Goal: Register for event/course

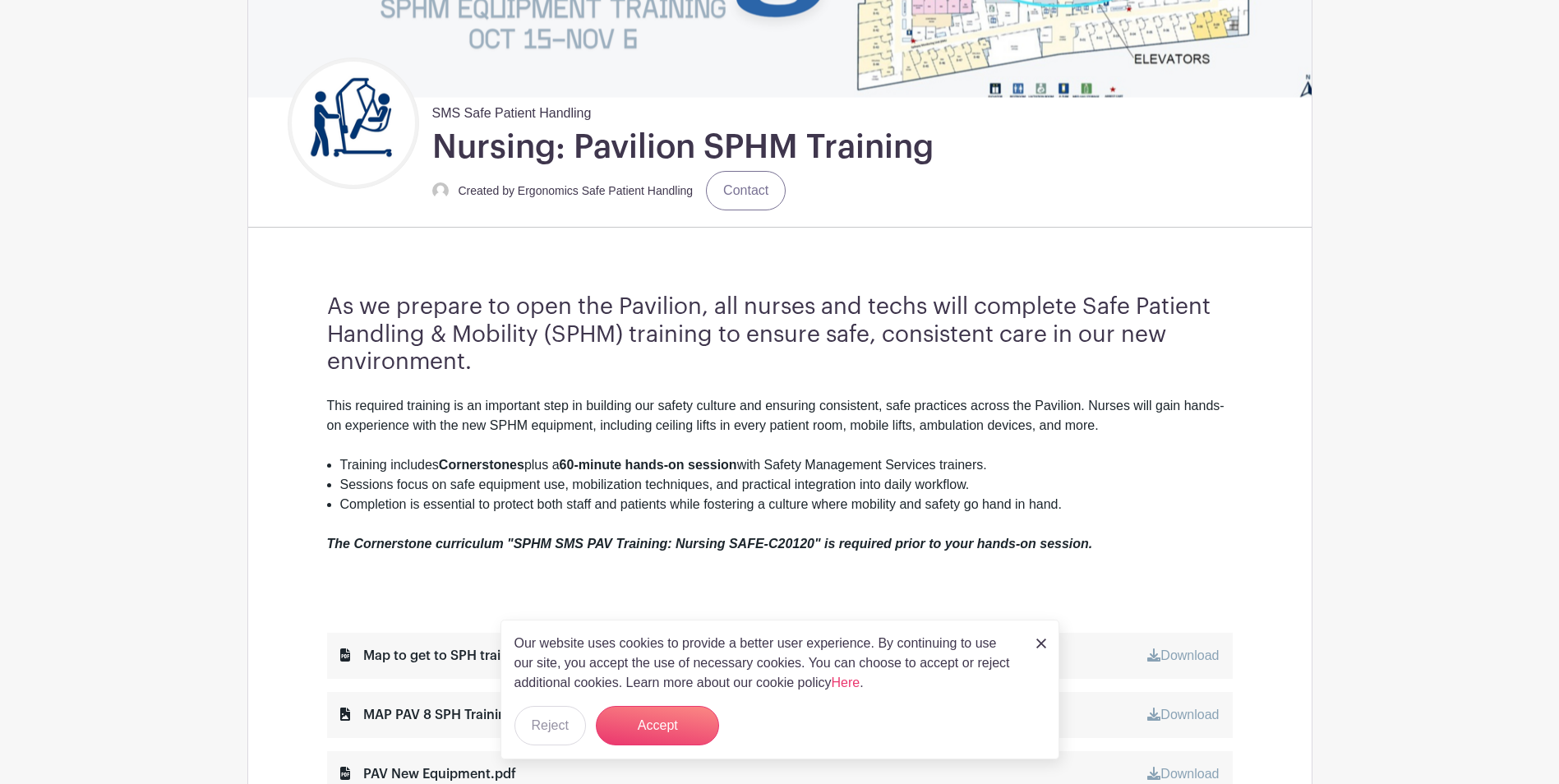
scroll to position [329, 0]
click at [650, 725] on button "Accept" at bounding box center [657, 725] width 123 height 39
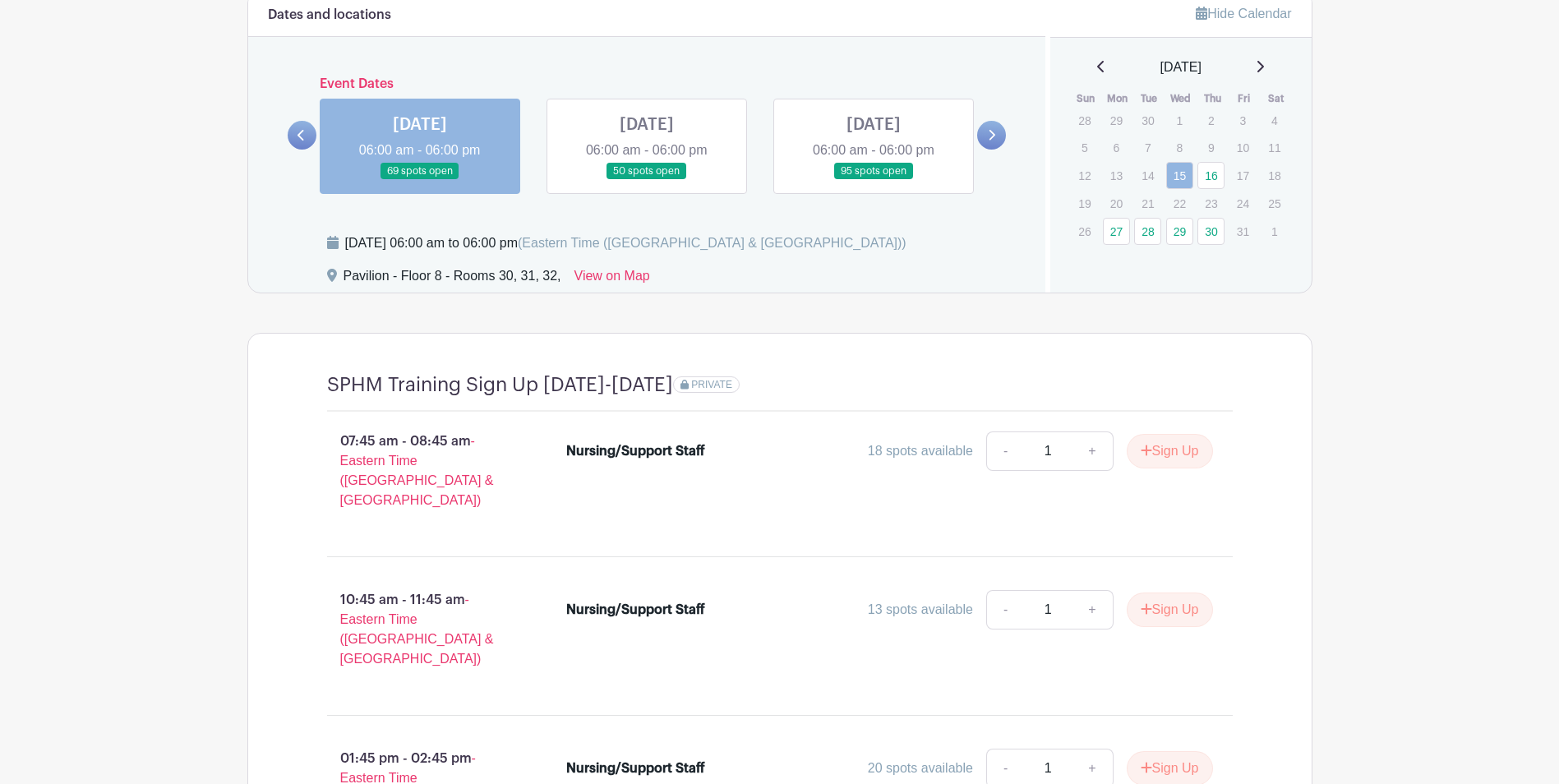
scroll to position [1283, 0]
click at [1175, 452] on button "Sign Up" at bounding box center [1169, 453] width 86 height 35
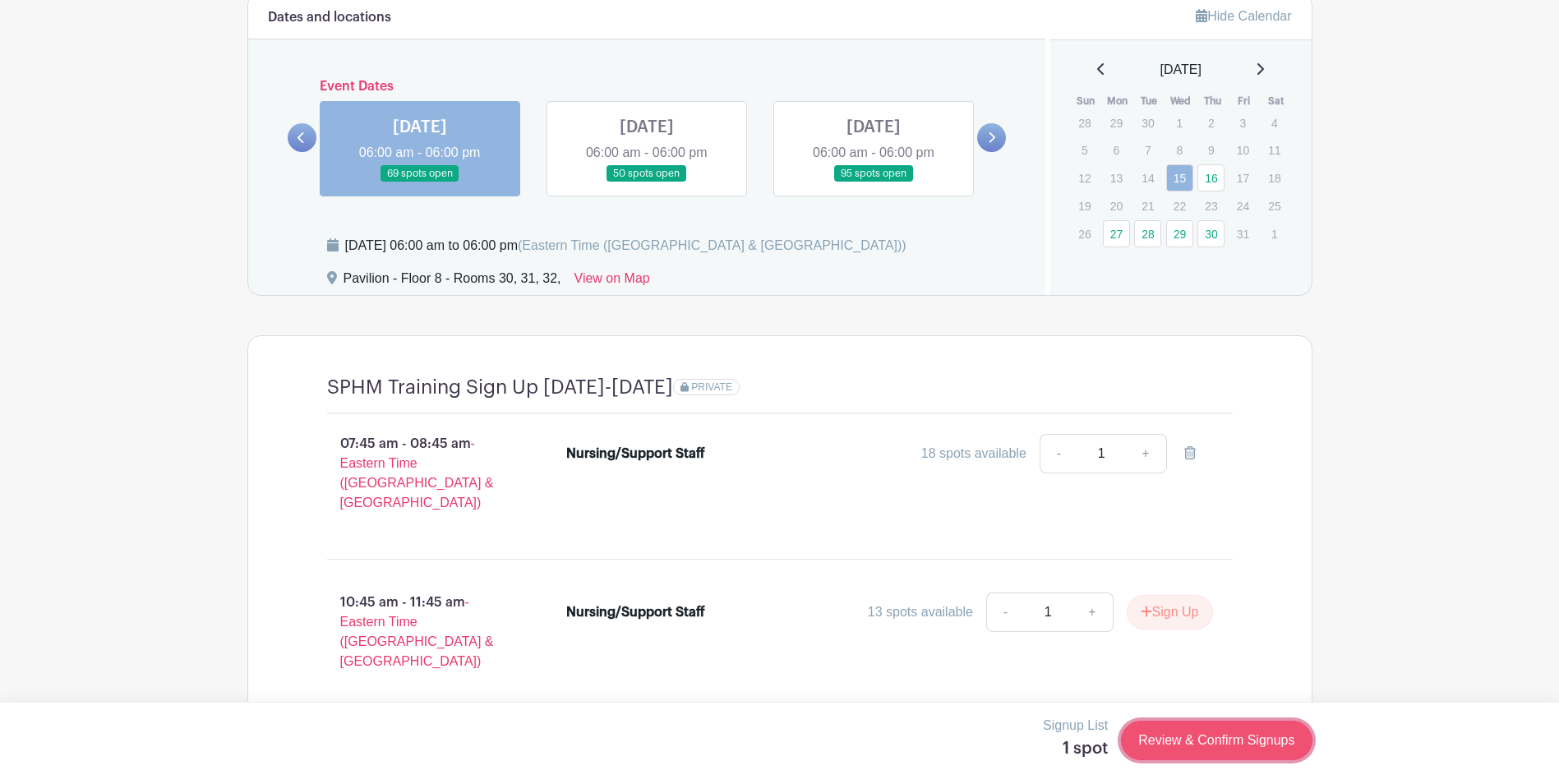
click at [1202, 734] on link "Review & Confirm Signups" at bounding box center [1216, 740] width 191 height 39
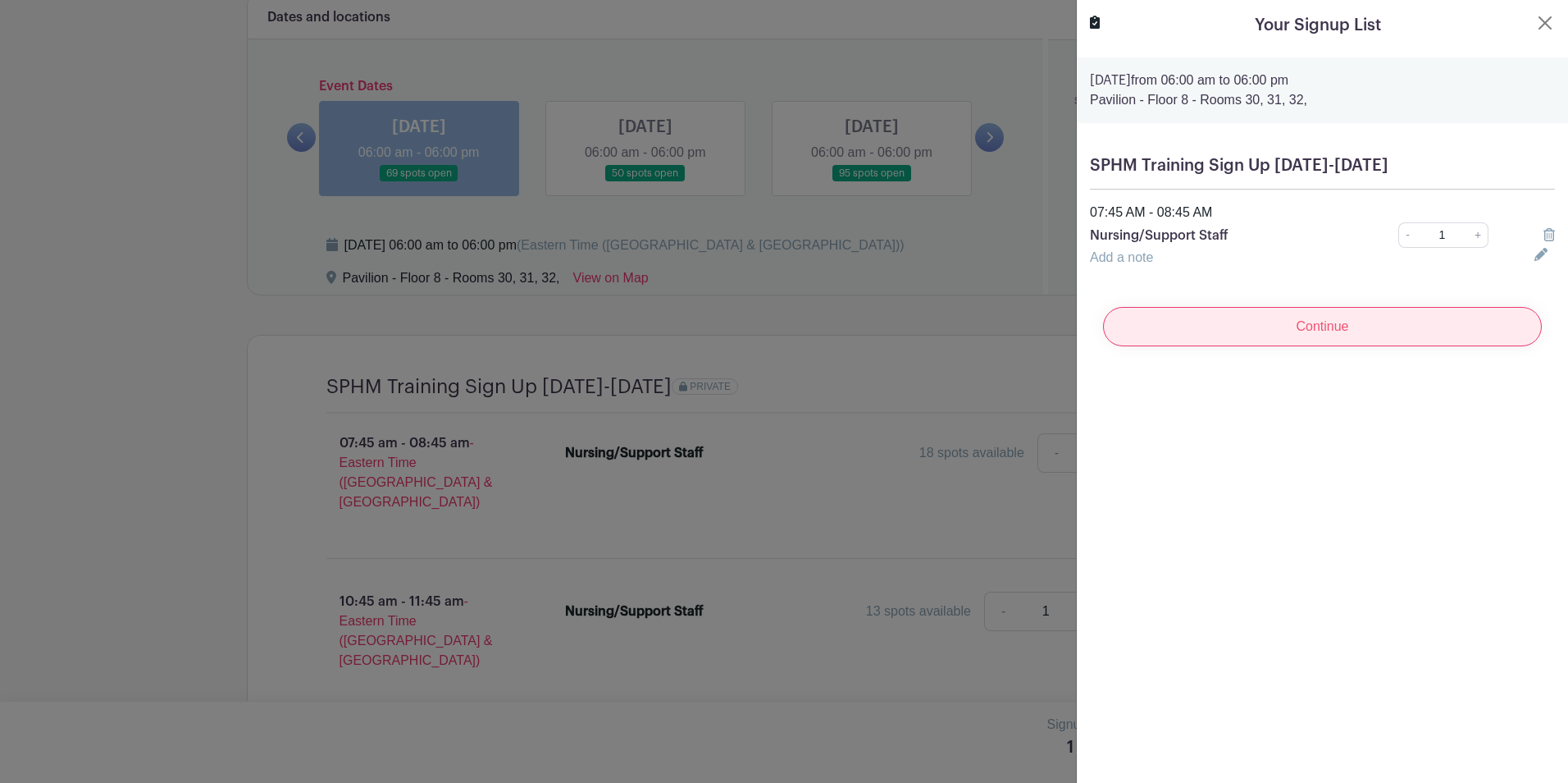
click at [1322, 322] on input "Continue" at bounding box center [1322, 326] width 439 height 39
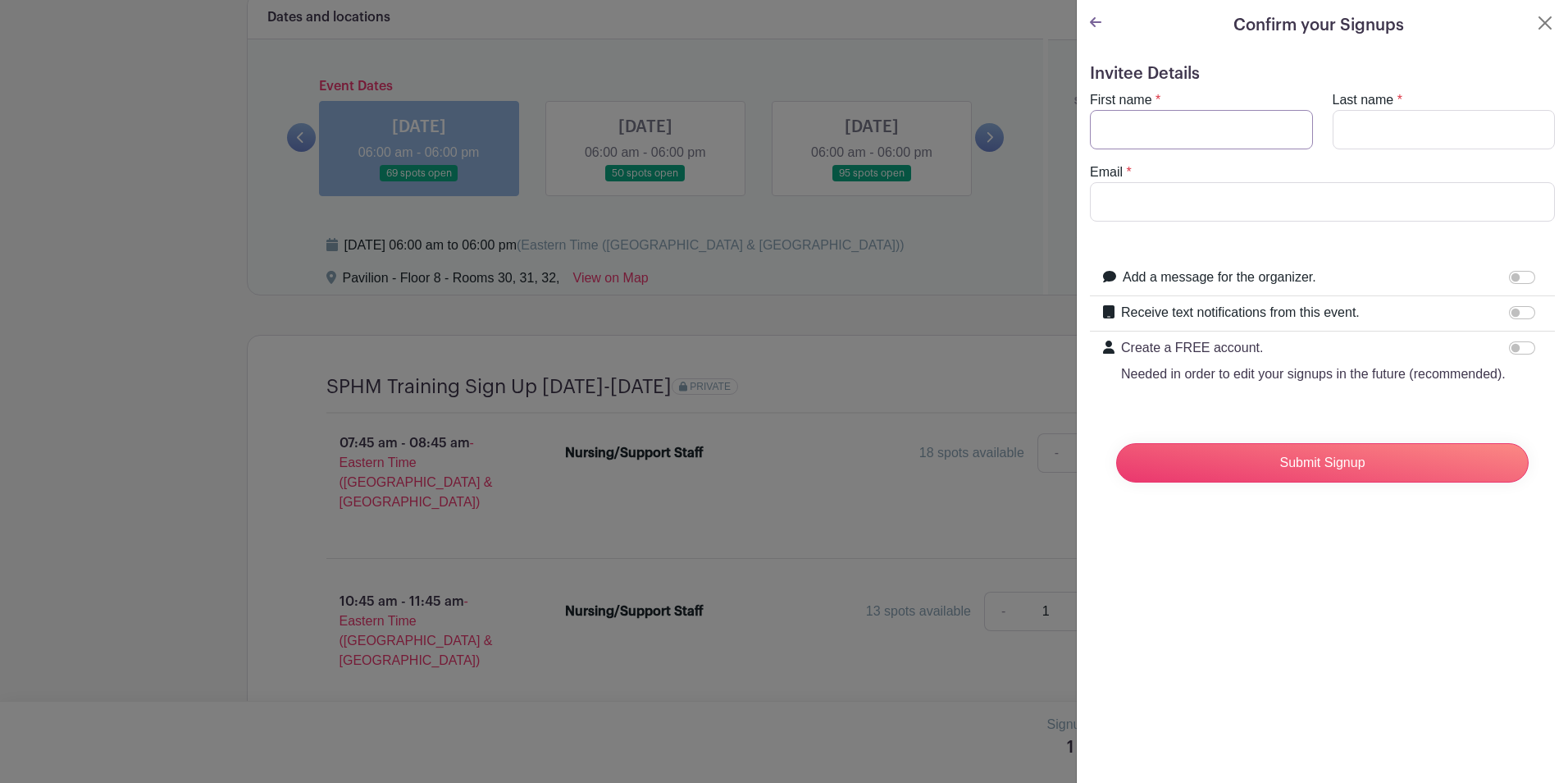
click at [1140, 134] on input "First name" at bounding box center [1201, 129] width 223 height 39
type input "[PERSON_NAME]"
click at [1417, 139] on input "Last name" at bounding box center [1444, 129] width 223 height 39
type input "Chai"
click at [1098, 125] on input "[PERSON_NAME]" at bounding box center [1201, 129] width 223 height 39
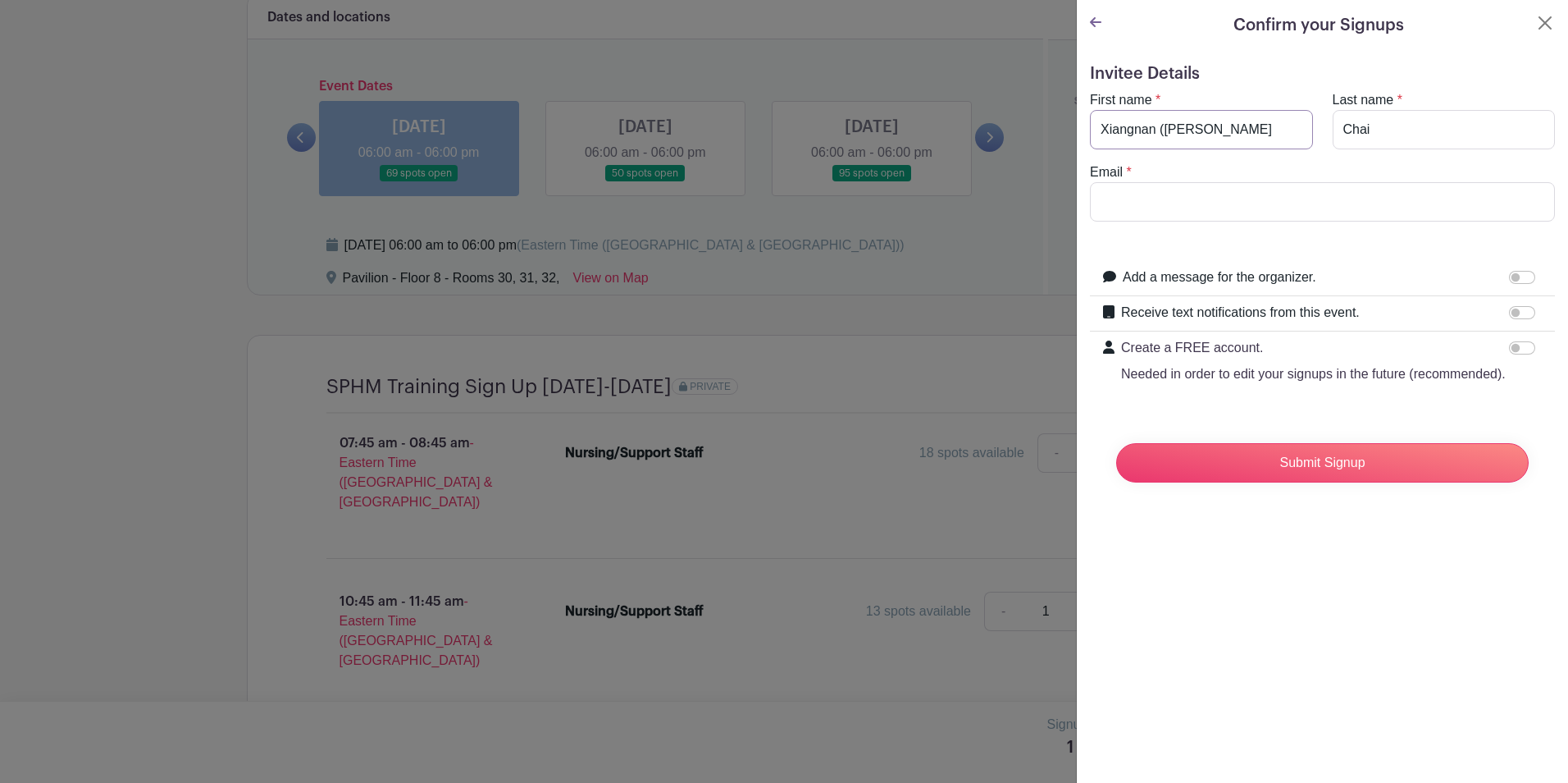
click at [1202, 127] on input "Xiangnan ([PERSON_NAME]" at bounding box center [1201, 129] width 223 height 39
type input "Xiangnan ([GEOGRAPHIC_DATA])"
click at [1142, 199] on input "Email" at bounding box center [1322, 201] width 465 height 39
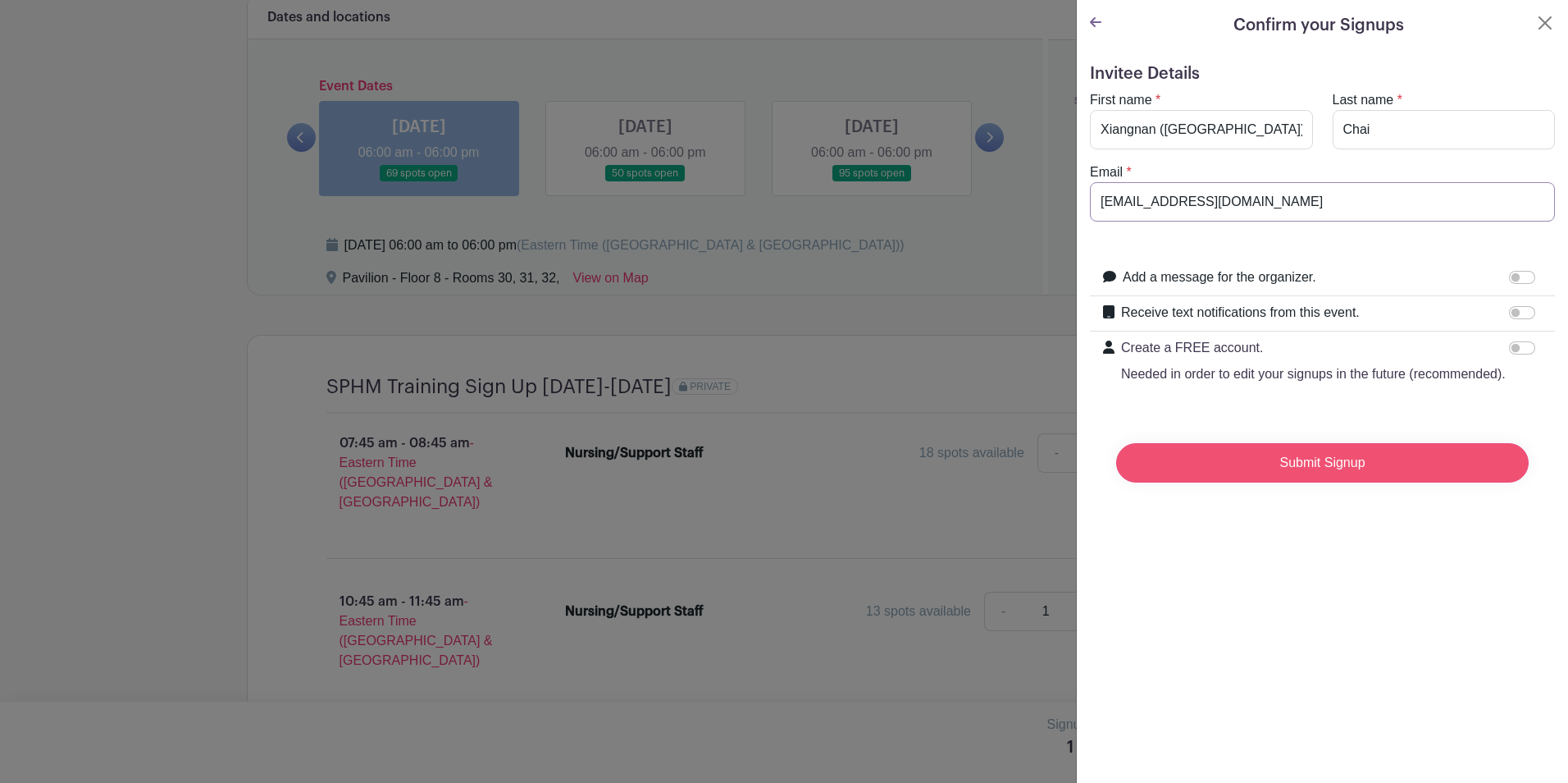
type input "[EMAIL_ADDRESS][DOMAIN_NAME]"
click at [1309, 483] on input "Submit Signup" at bounding box center [1322, 462] width 413 height 39
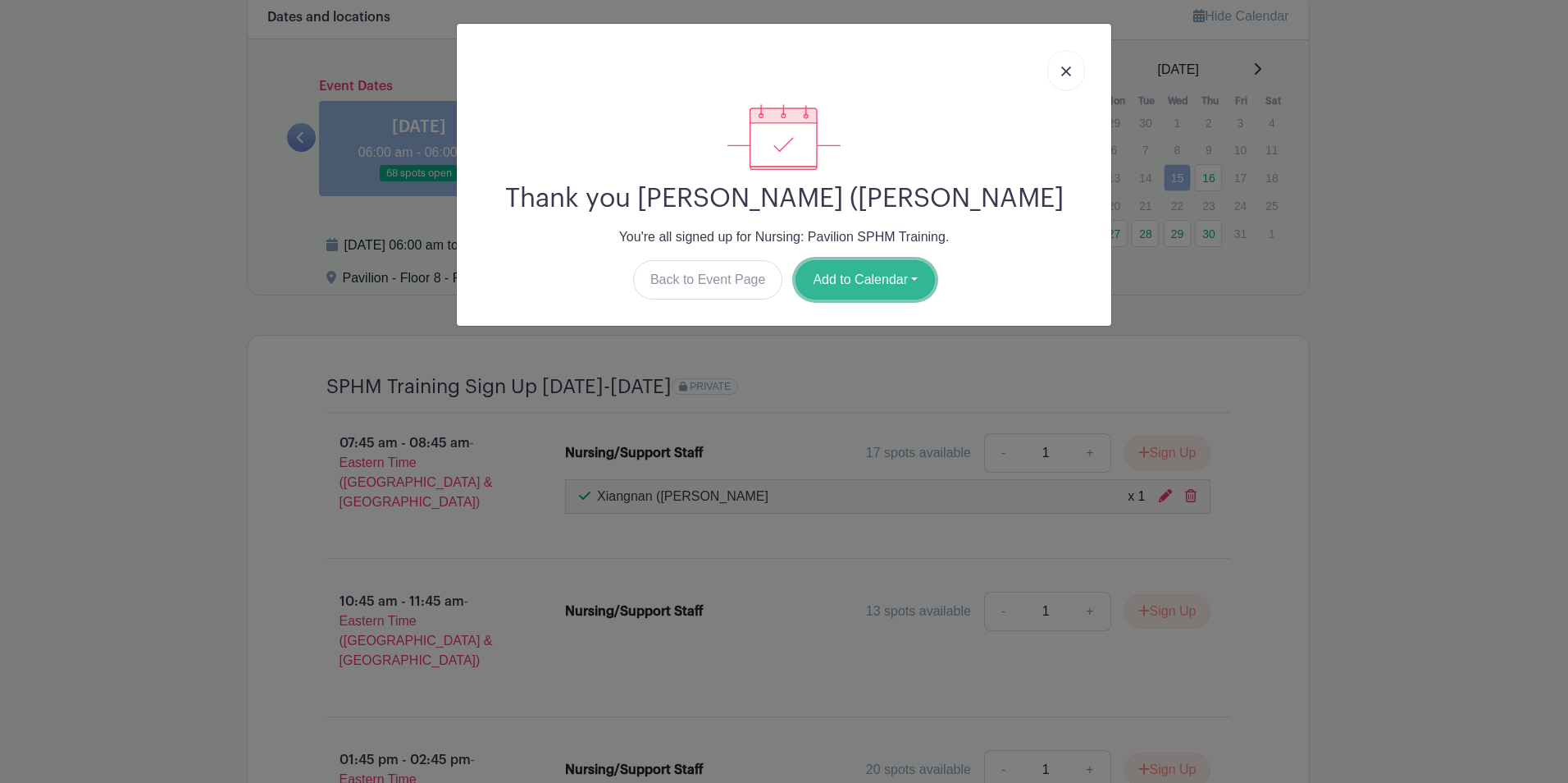
click at [885, 275] on button "Add to Calendar" at bounding box center [865, 280] width 139 height 39
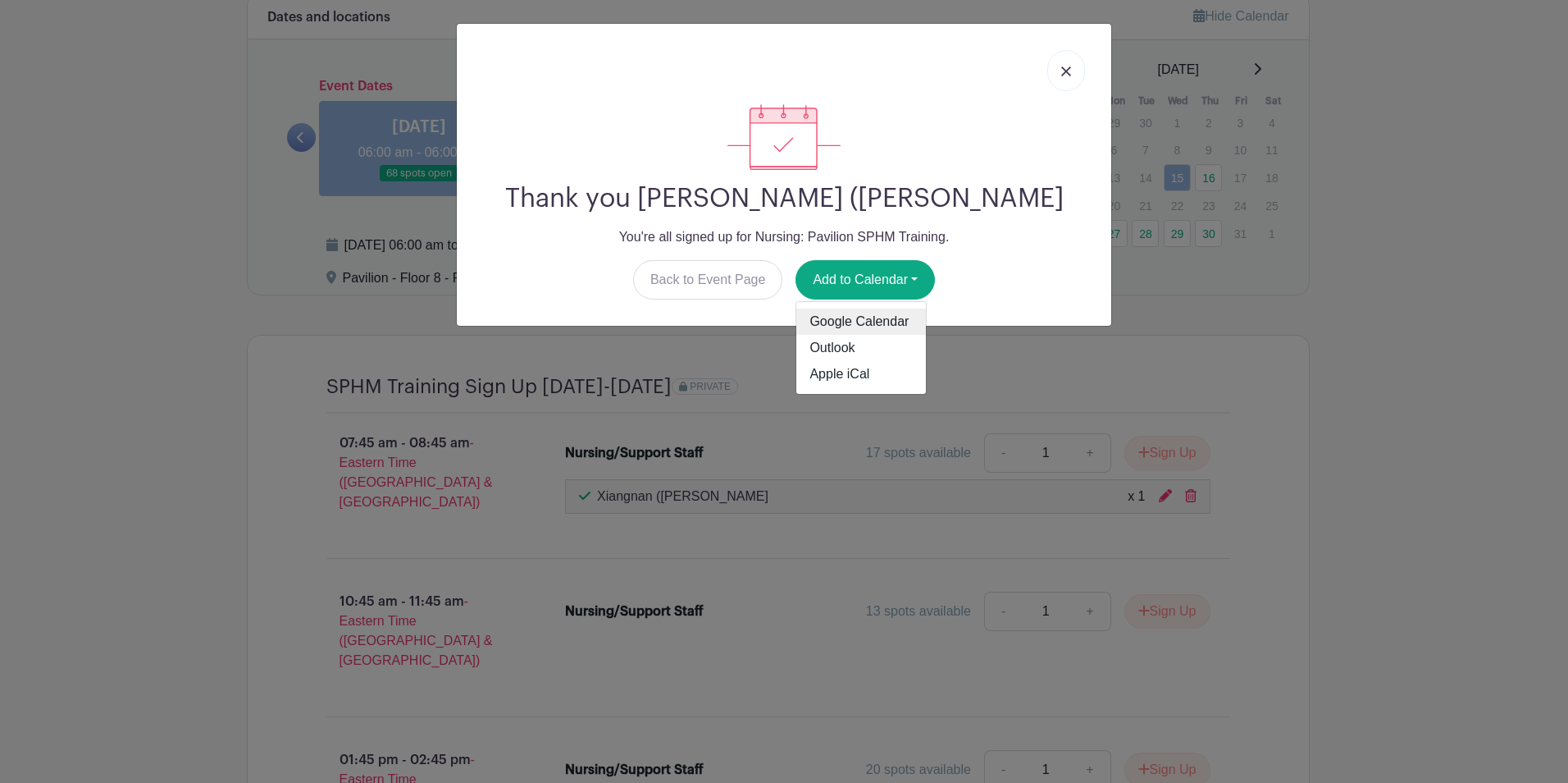
click at [872, 319] on link "Google Calendar" at bounding box center [861, 321] width 130 height 26
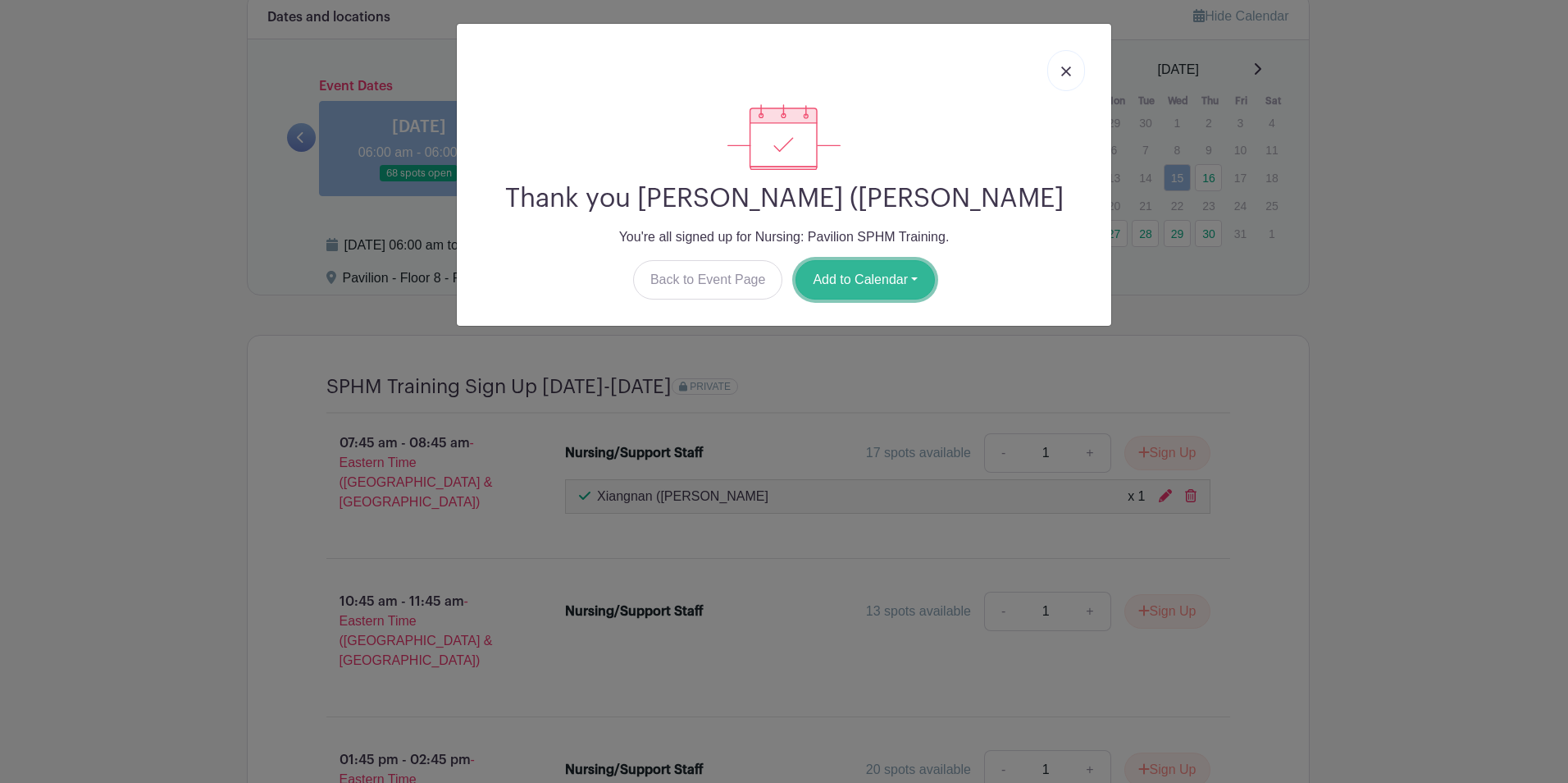
click at [841, 277] on button "Add to Calendar" at bounding box center [865, 280] width 139 height 39
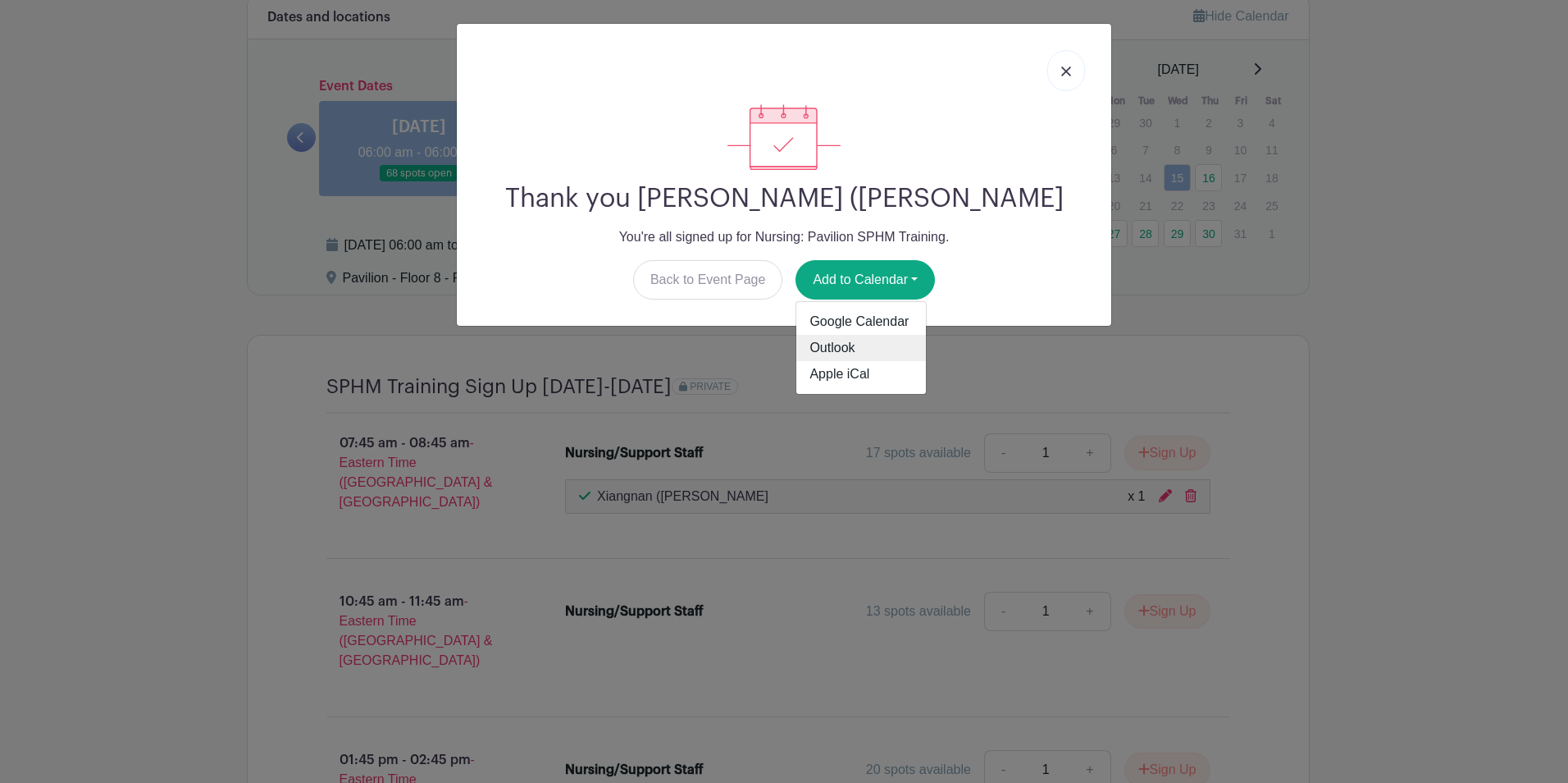
click at [824, 348] on link "Outlook" at bounding box center [861, 348] width 130 height 26
click at [1064, 64] on link at bounding box center [1066, 70] width 37 height 41
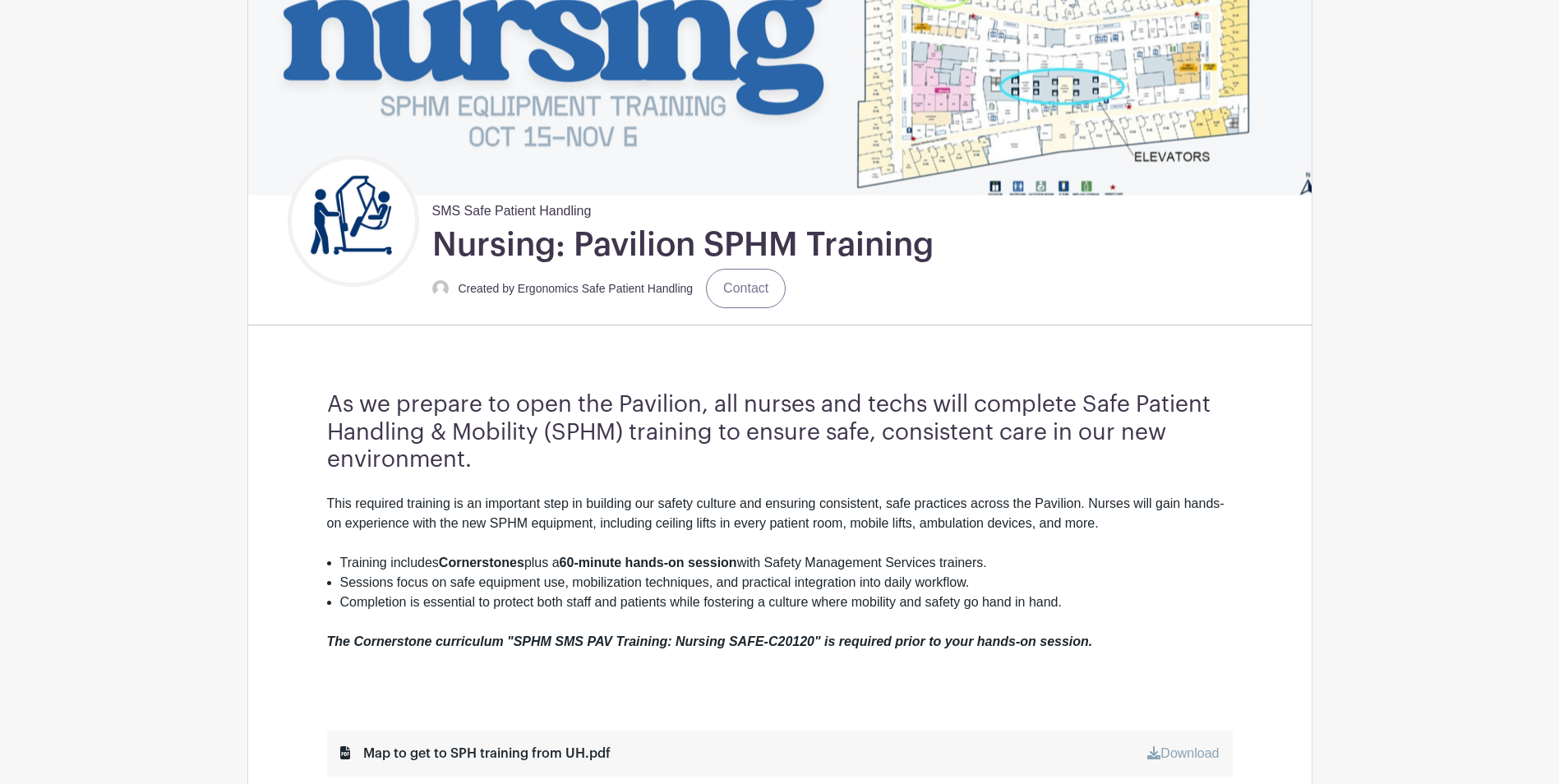
scroll to position [215, 0]
